Goal: Information Seeking & Learning: Learn about a topic

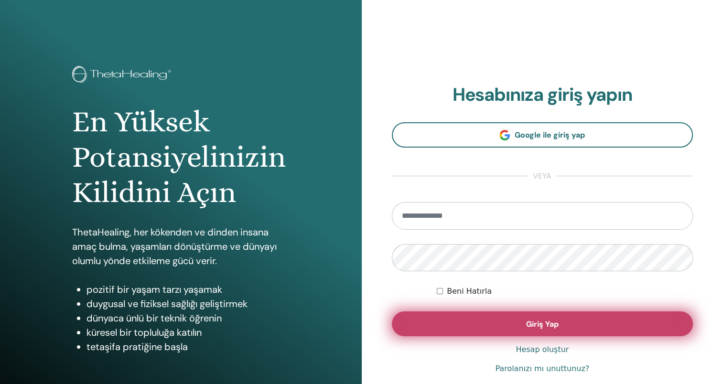
type input "**********"
click at [489, 323] on button "Giriş Yap" at bounding box center [543, 324] width 302 height 25
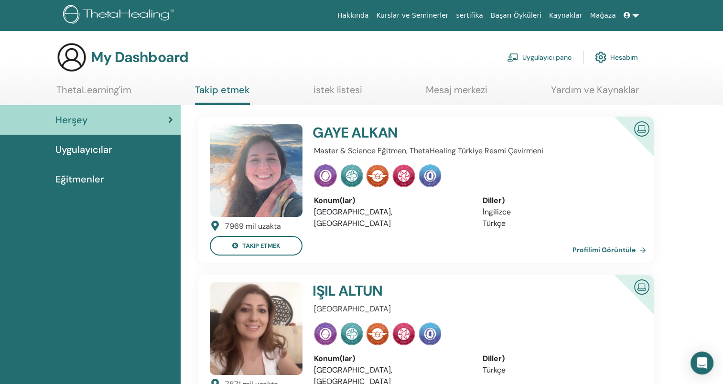
click at [623, 54] on link "Hesabım" at bounding box center [616, 57] width 43 height 21
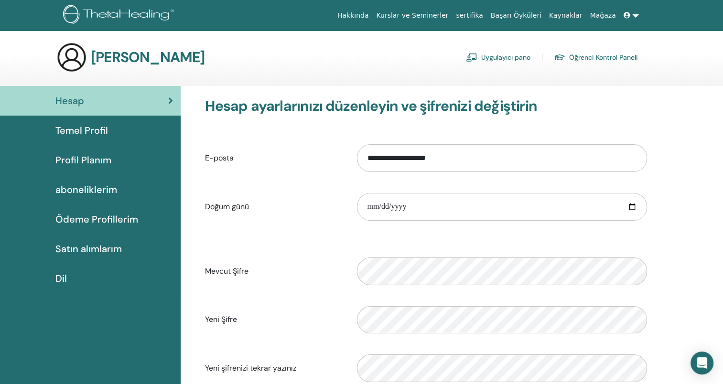
click at [508, 57] on link "Uygulayıcı pano" at bounding box center [498, 57] width 65 height 15
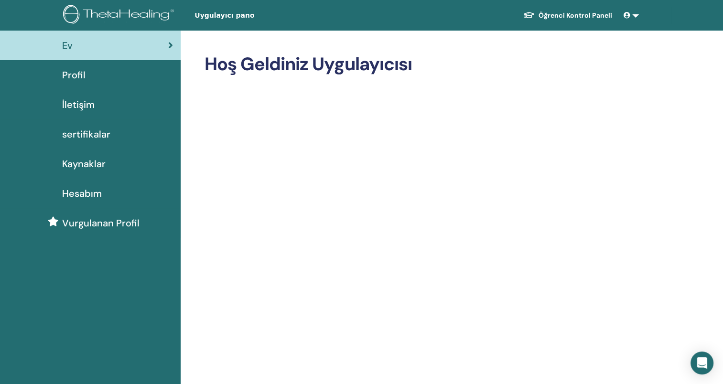
click at [584, 15] on font "Öğrenci Kontrol Paneli" at bounding box center [576, 15] width 74 height 9
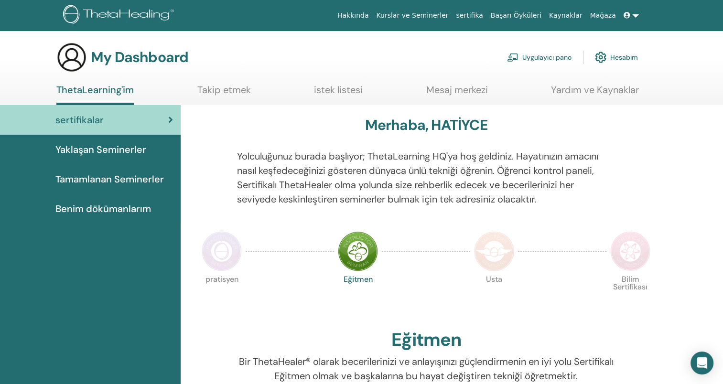
click at [114, 182] on span "Tamamlanan Seminerler" at bounding box center [109, 179] width 109 height 14
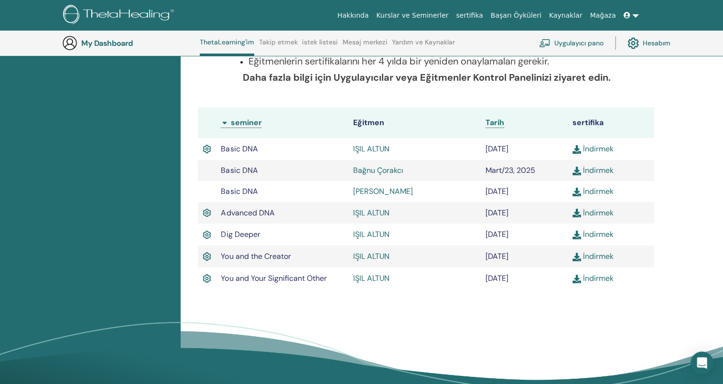
scroll to position [220, 0]
click at [592, 275] on link "İndirmek" at bounding box center [593, 278] width 41 height 10
